Goal: Task Accomplishment & Management: Manage account settings

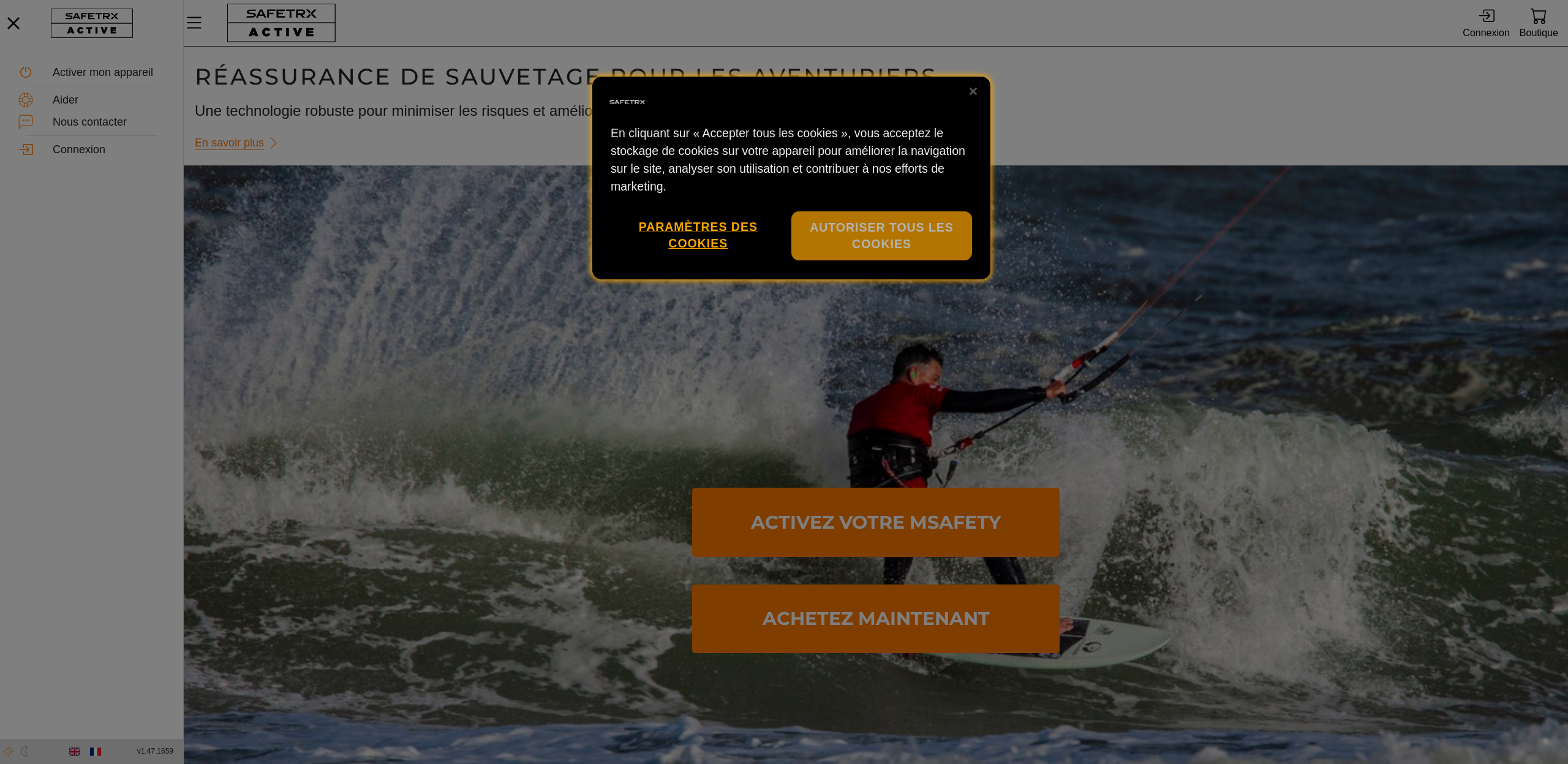
scroll to position [1, 0]
click at [843, 211] on button "Autoriser tous les cookies" at bounding box center [882, 236] width 180 height 49
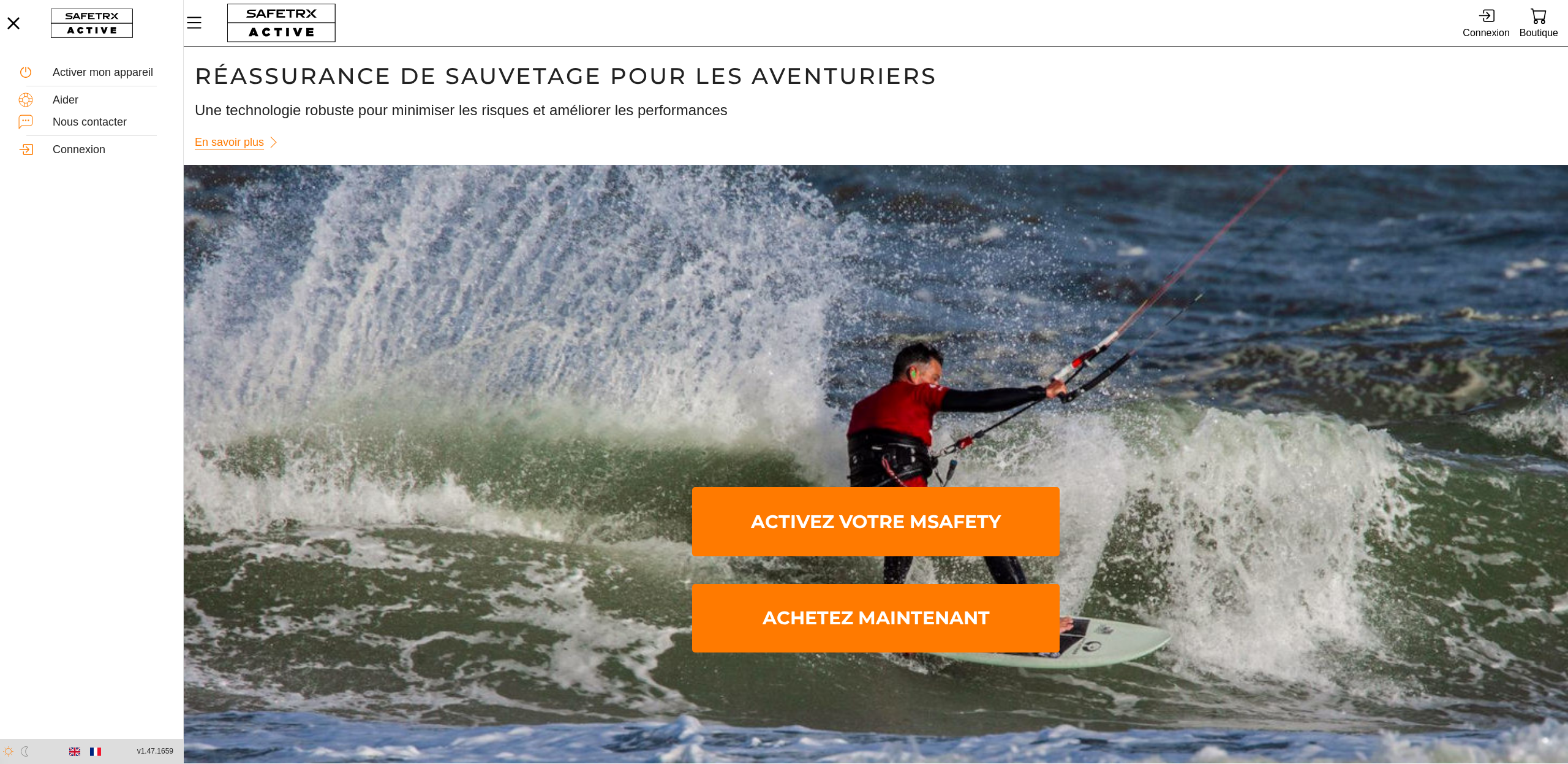
scroll to position [0, 1]
click at [1487, 20] on icon at bounding box center [1487, 15] width 17 height 17
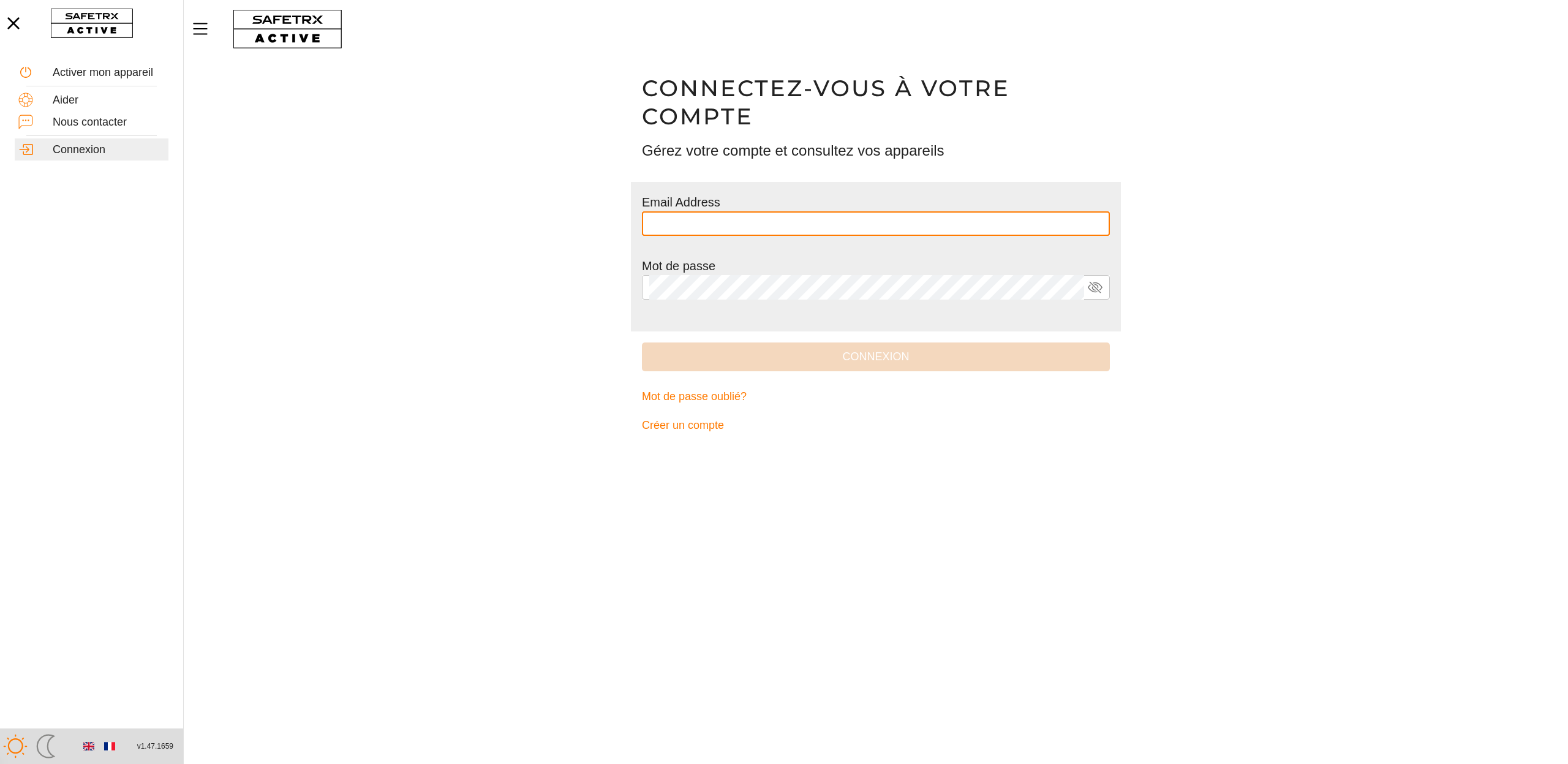
type input "**********"
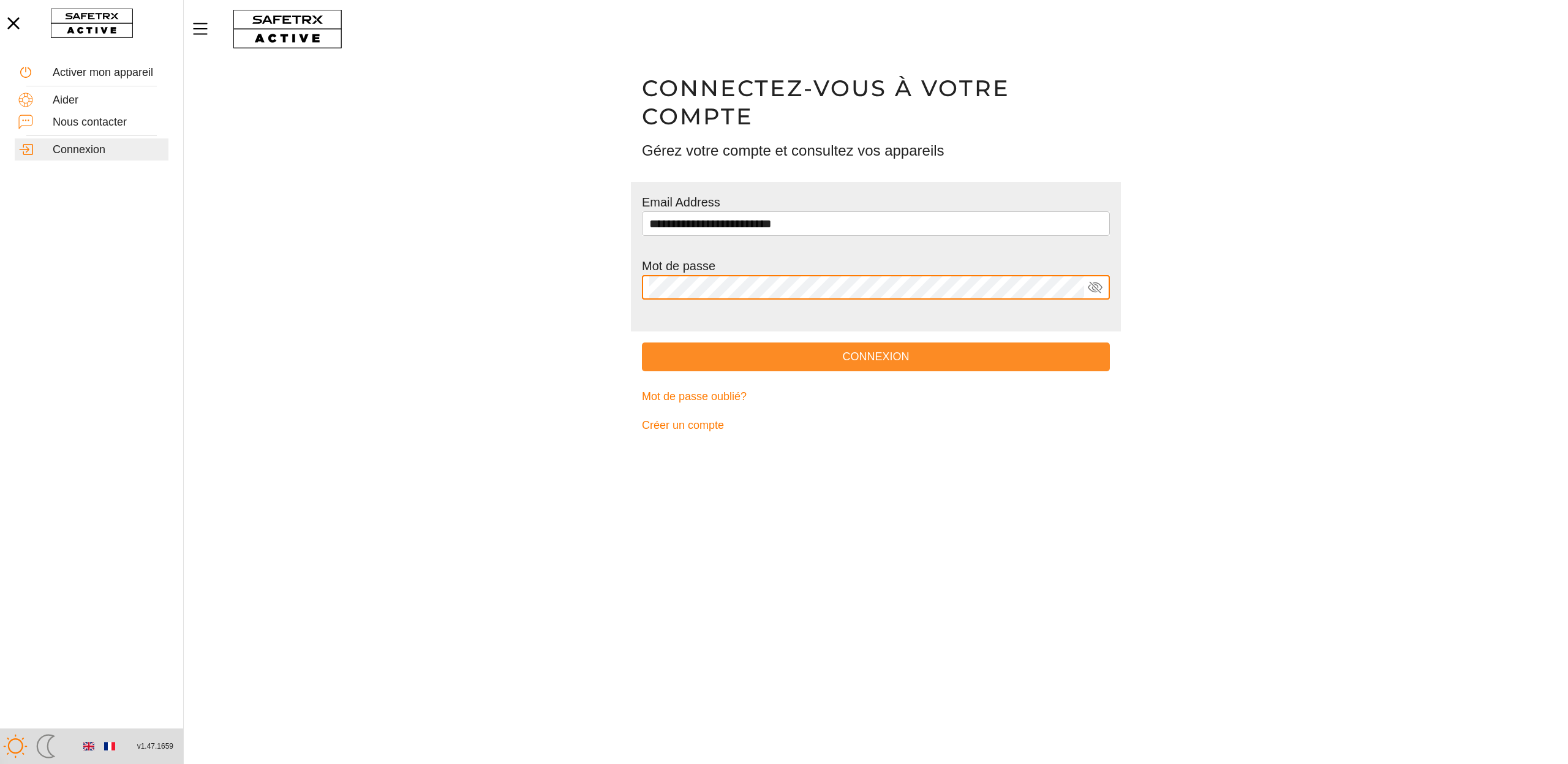
click at [835, 356] on span "Connexion" at bounding box center [876, 357] width 448 height 19
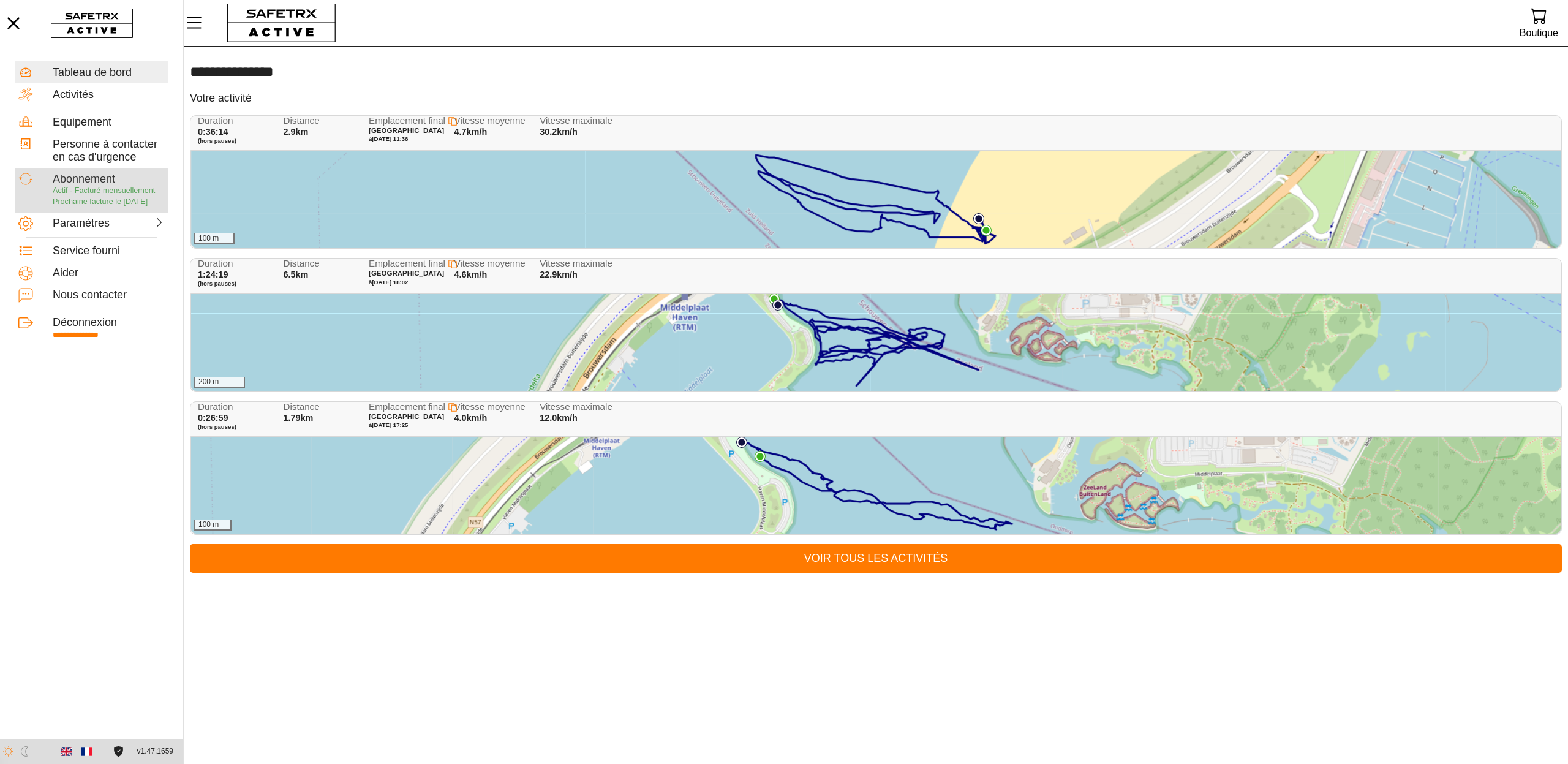
click at [79, 175] on div "Abonnement" at bounding box center [108, 179] width 112 height 14
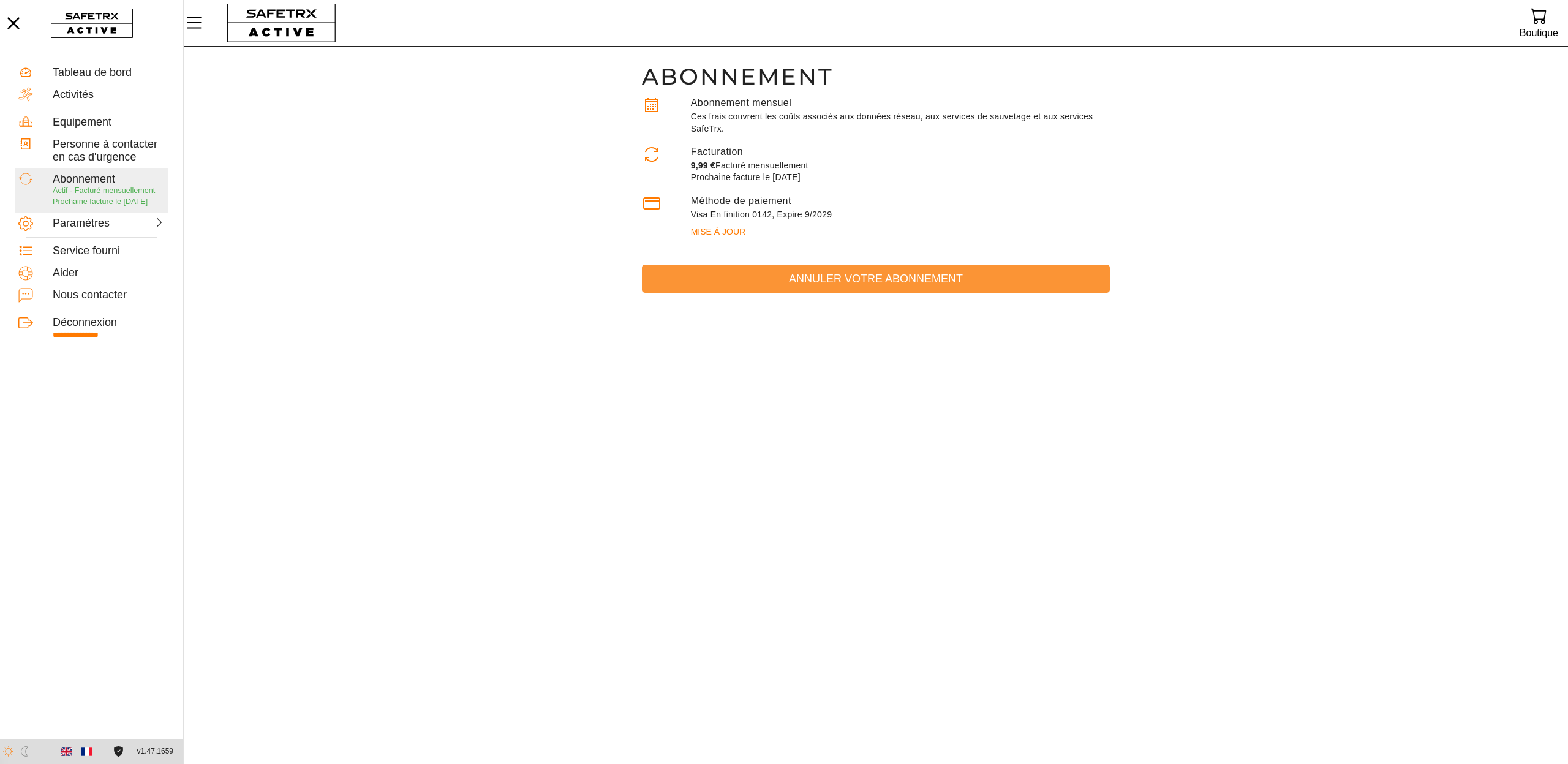
click at [840, 278] on span "Annuler votre abonnement" at bounding box center [876, 279] width 448 height 19
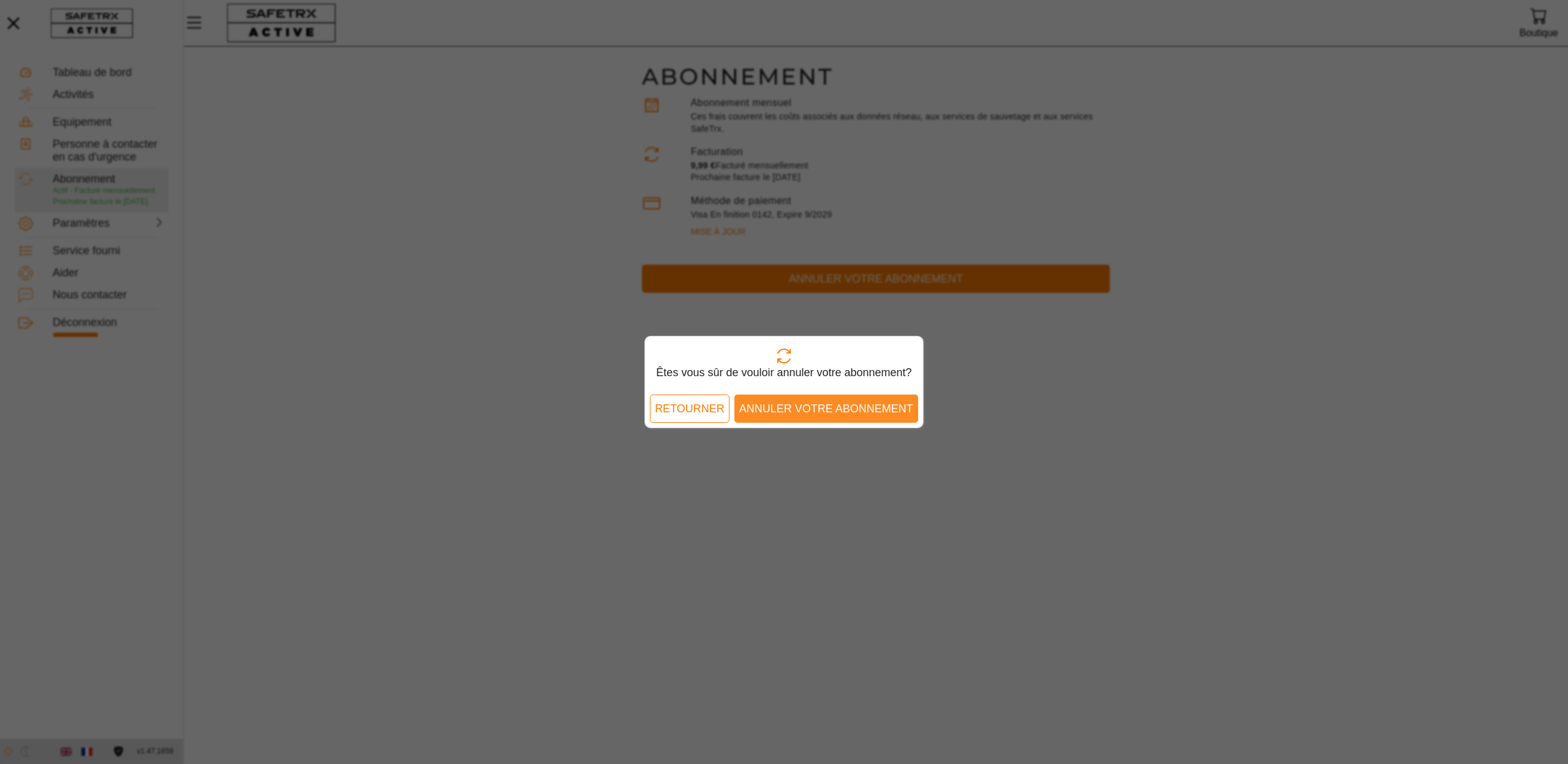
click at [843, 409] on span "Annuler votre abonnement" at bounding box center [826, 409] width 174 height 19
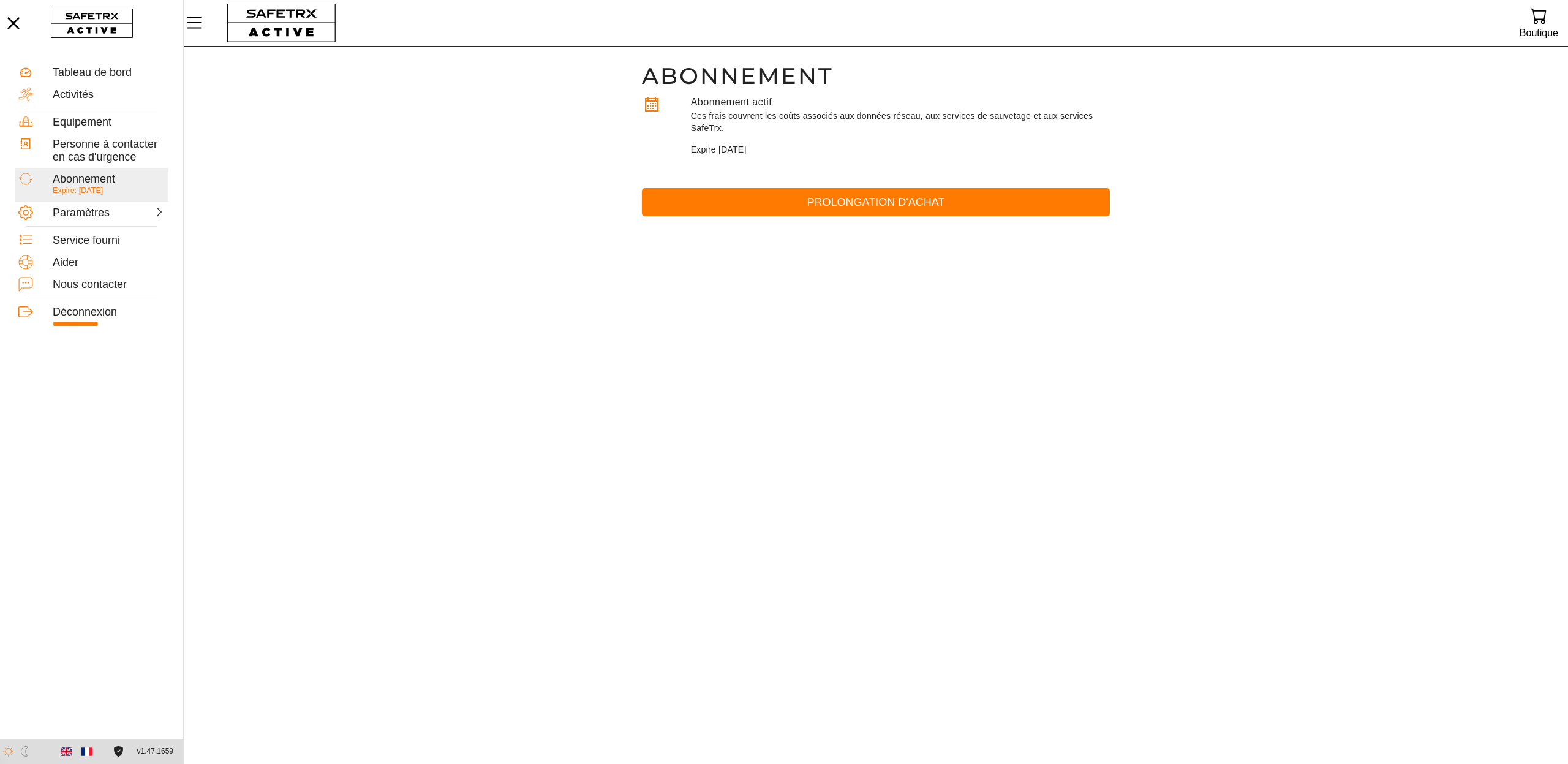
scroll to position [1, 0]
click at [102, 316] on div "Déconnexion" at bounding box center [108, 312] width 112 height 14
